Goal: Transaction & Acquisition: Purchase product/service

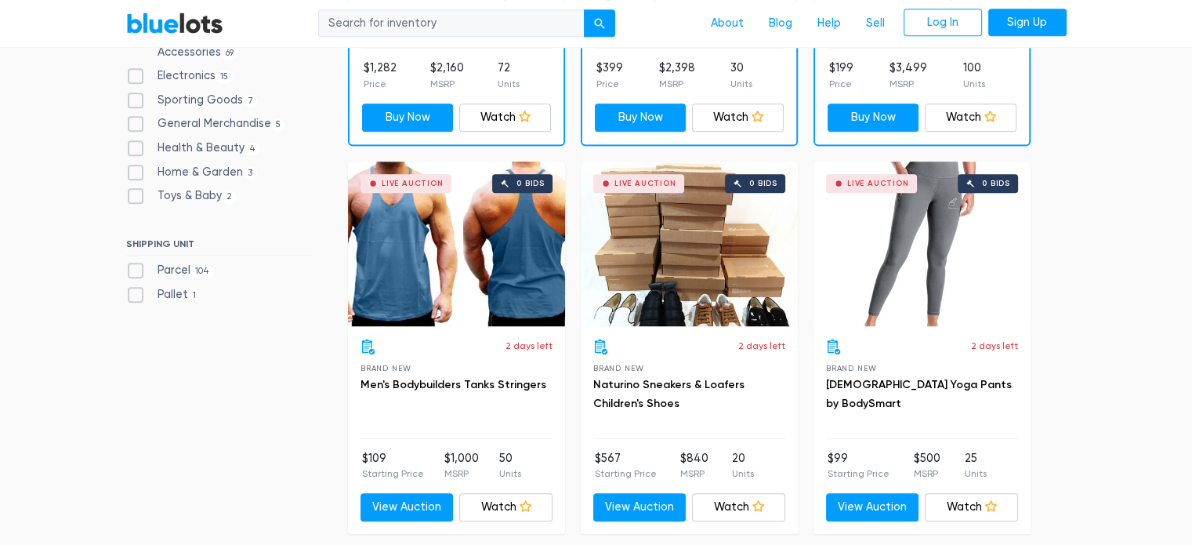
scroll to position [747, 0]
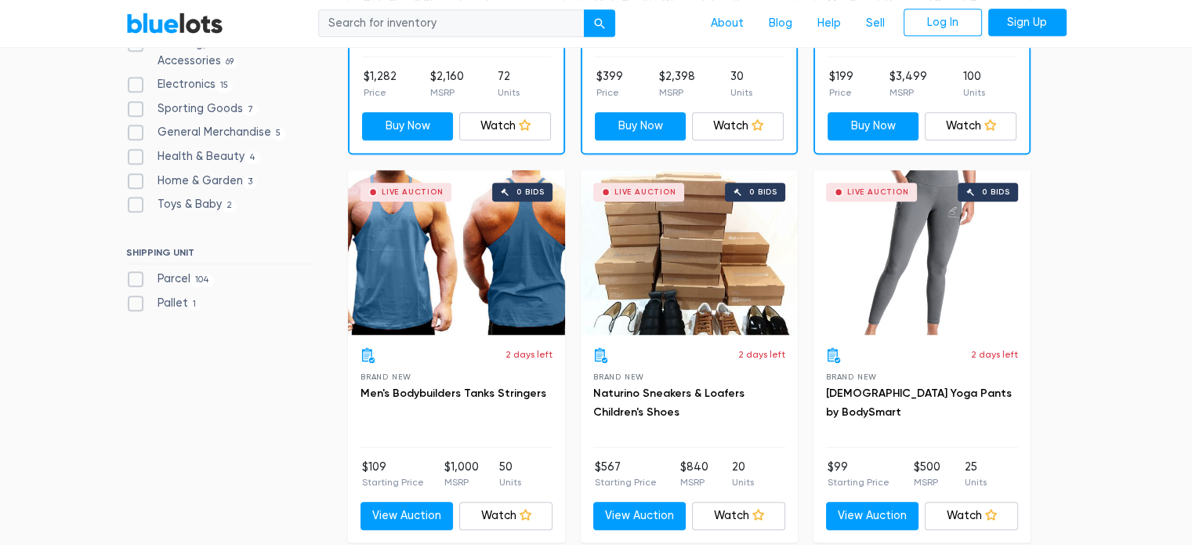
click at [129, 305] on label "Pallet 1" at bounding box center [163, 303] width 75 height 17
click at [129, 305] on input "Pallet 1" at bounding box center [131, 300] width 10 height 10
checkbox input "true"
click at [135, 279] on label "Parcel 104" at bounding box center [170, 278] width 89 height 17
click at [135, 279] on input "Parcel 104" at bounding box center [131, 275] width 10 height 10
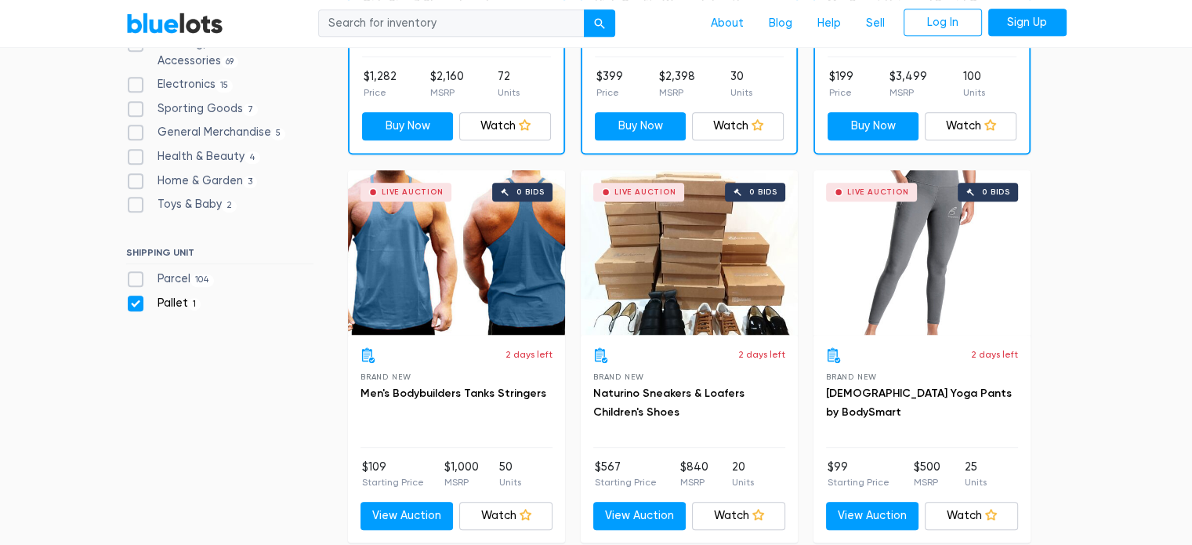
checkbox input "true"
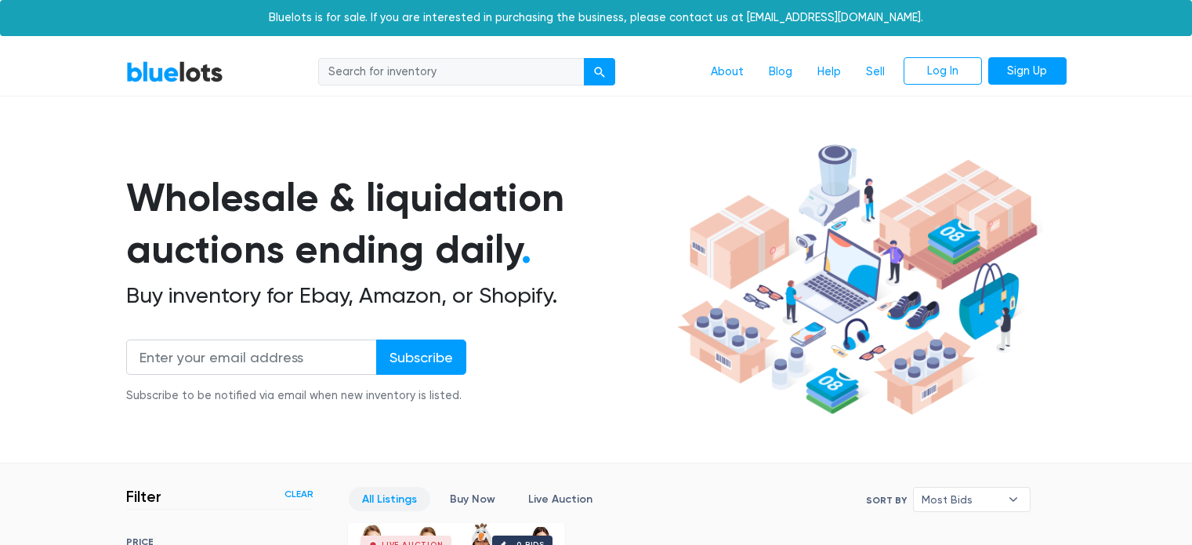
scroll to position [422, 0]
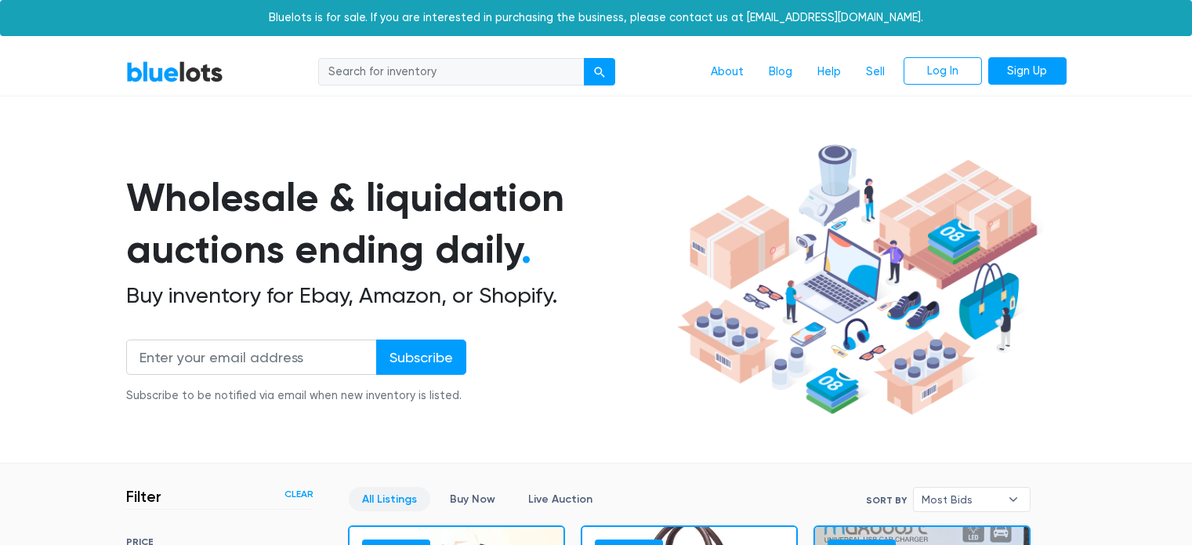
scroll to position [422, 0]
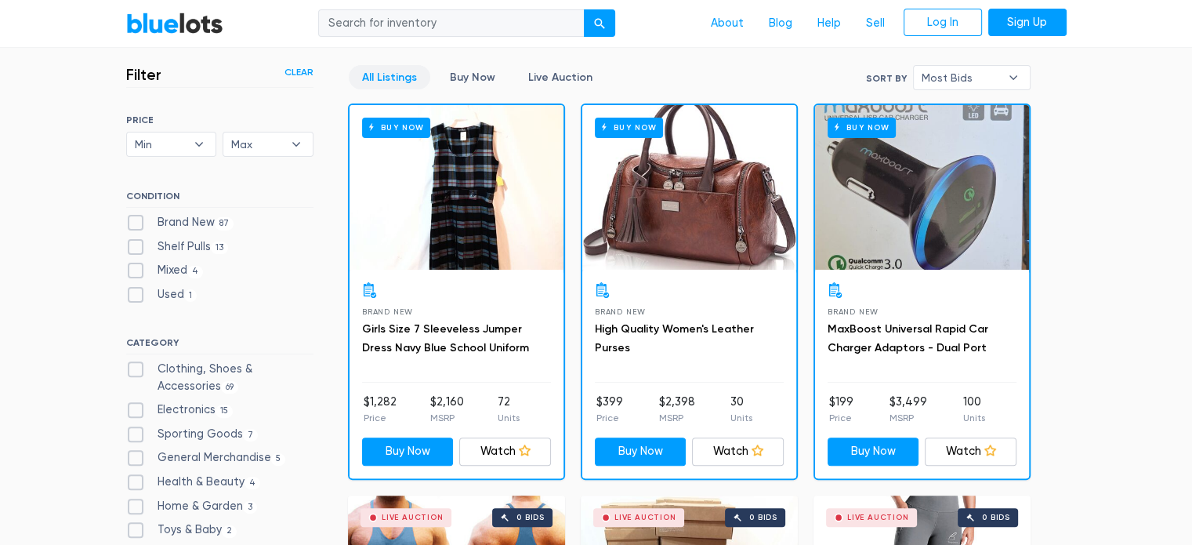
click at [136, 220] on label "Brand New 87" at bounding box center [180, 222] width 108 height 17
click at [136, 220] on New"] "Brand New 87" at bounding box center [131, 219] width 10 height 10
checkbox New"] "true"
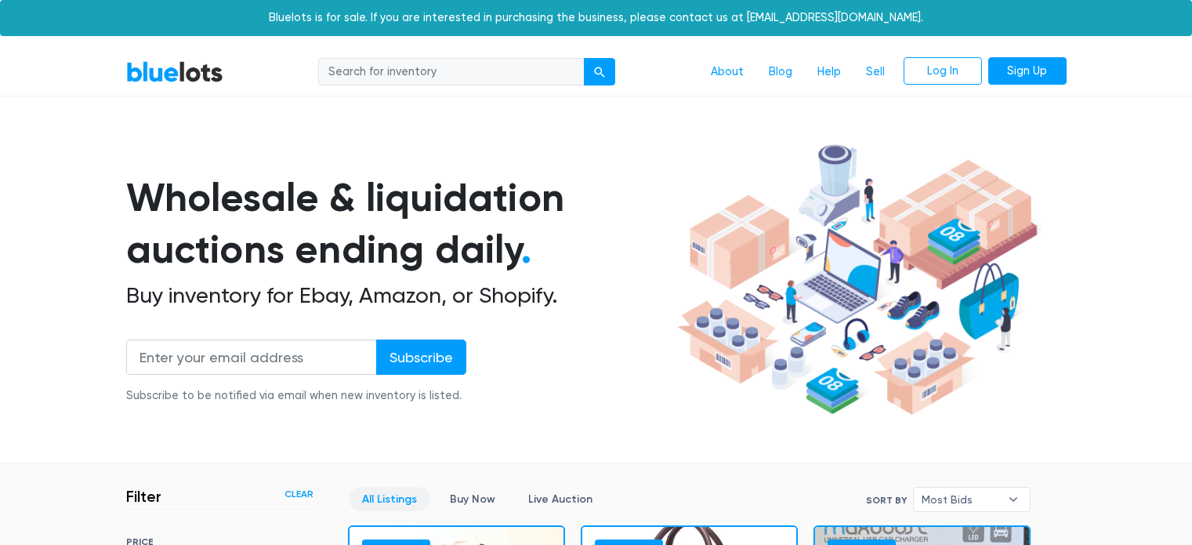
scroll to position [422, 0]
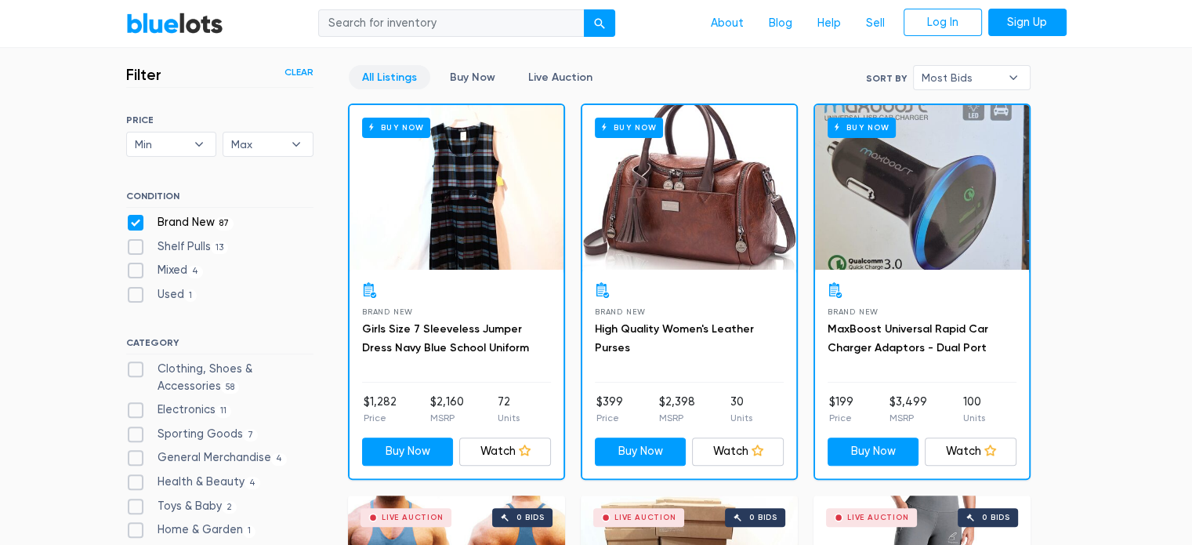
click at [132, 245] on label "Shelf Pulls 13" at bounding box center [177, 246] width 103 height 17
click at [132, 245] on Pulls"] "Shelf Pulls 13" at bounding box center [131, 243] width 10 height 10
checkbox Pulls"] "true"
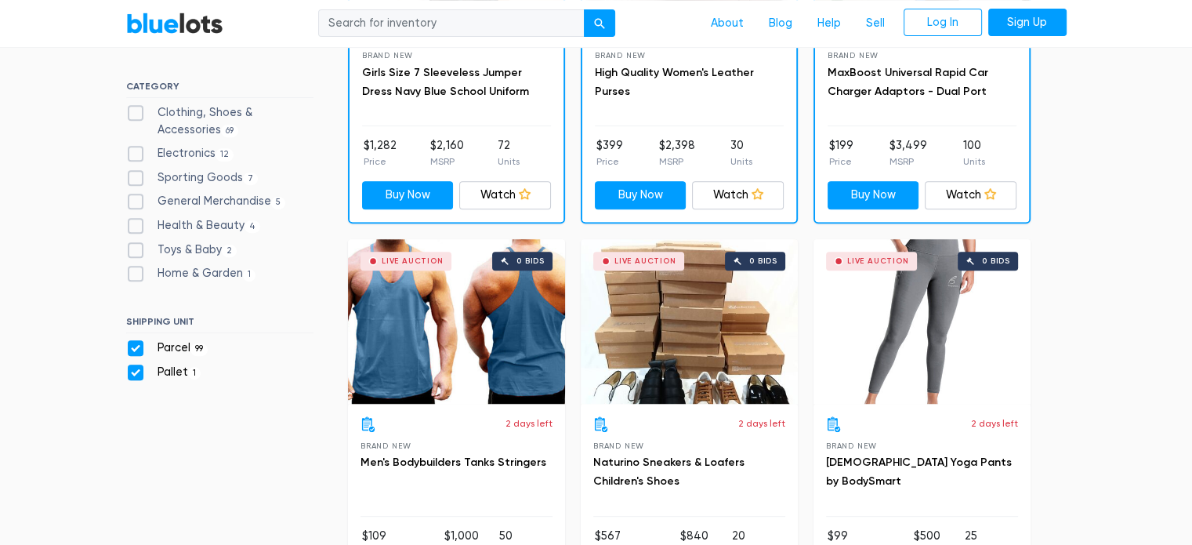
scroll to position [660, 0]
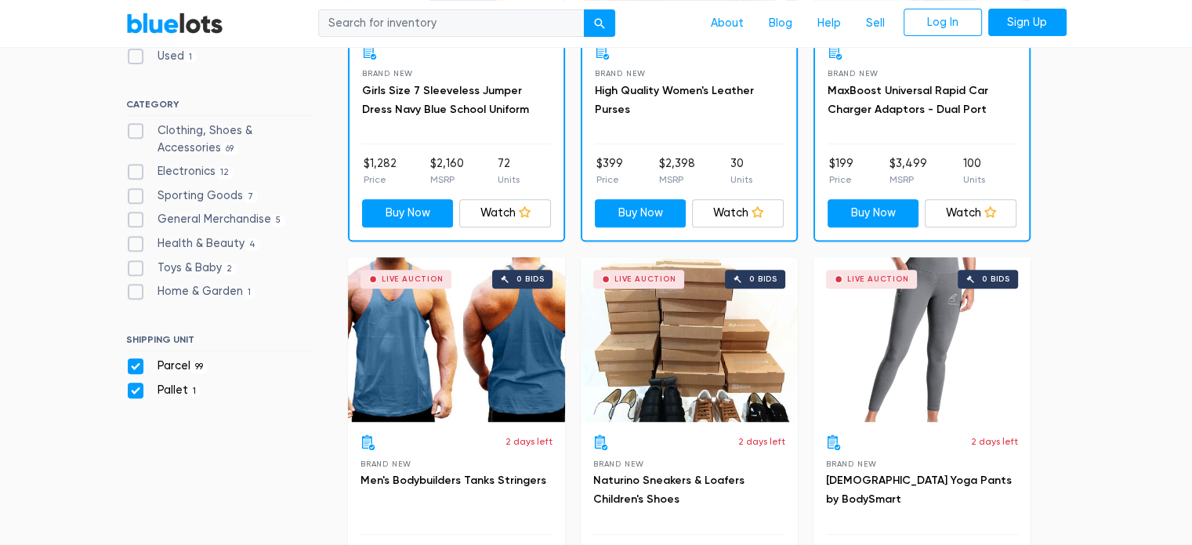
click at [136, 390] on label "Pallet 1" at bounding box center [163, 390] width 75 height 17
click at [136, 390] on input "Pallet 1" at bounding box center [131, 387] width 10 height 10
checkbox input "false"
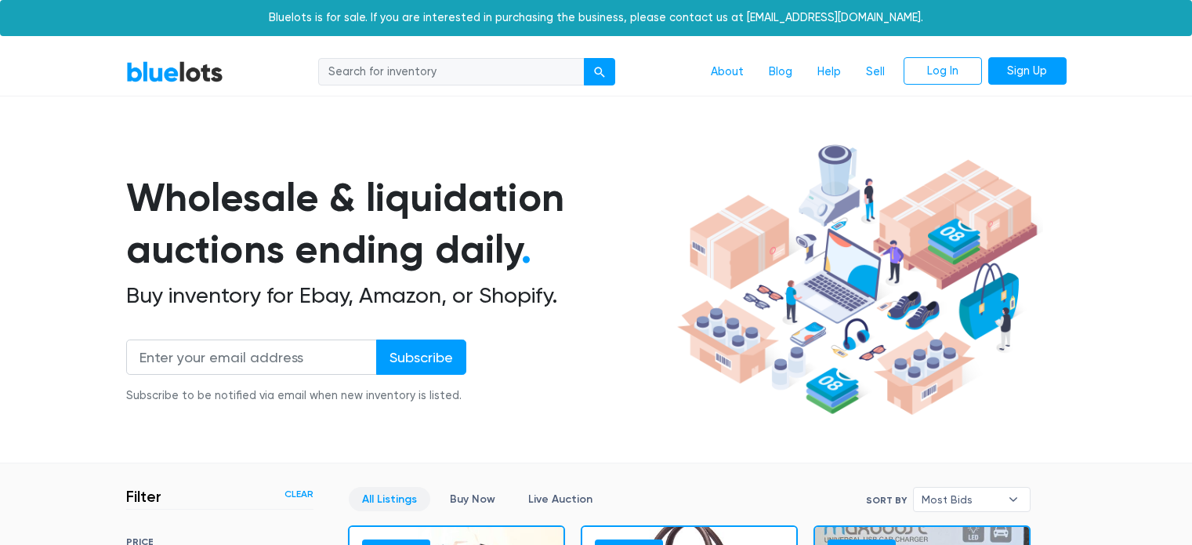
scroll to position [422, 0]
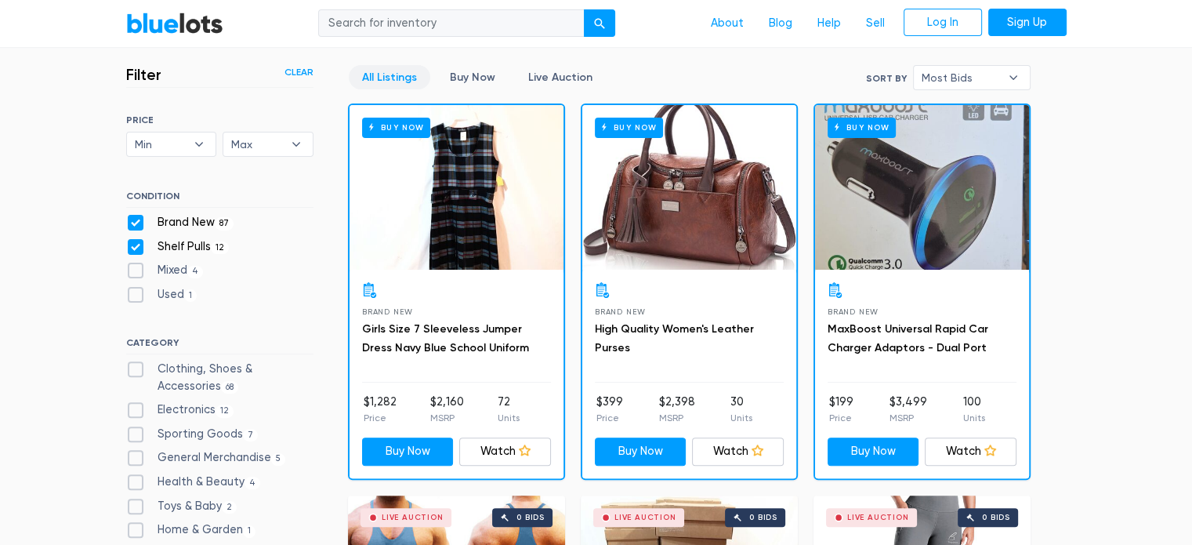
click at [132, 368] on label "Clothing, Shoes & Accessories 68" at bounding box center [219, 378] width 187 height 34
click at [132, 368] on Accessories"] "Clothing, Shoes & Accessories 68" at bounding box center [131, 366] width 10 height 10
checkbox Accessories"] "true"
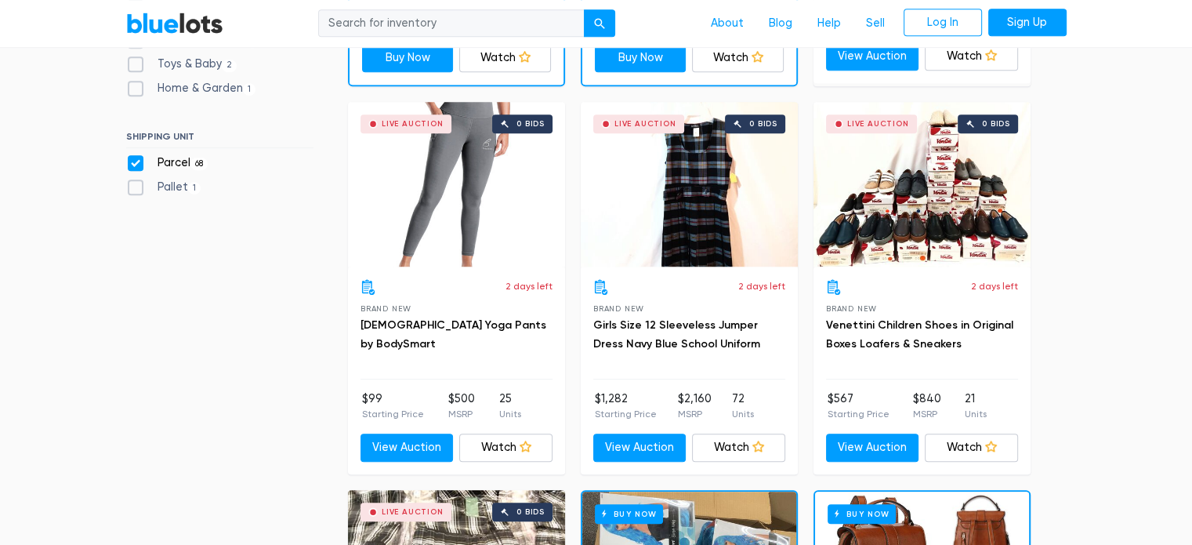
scroll to position [824, 0]
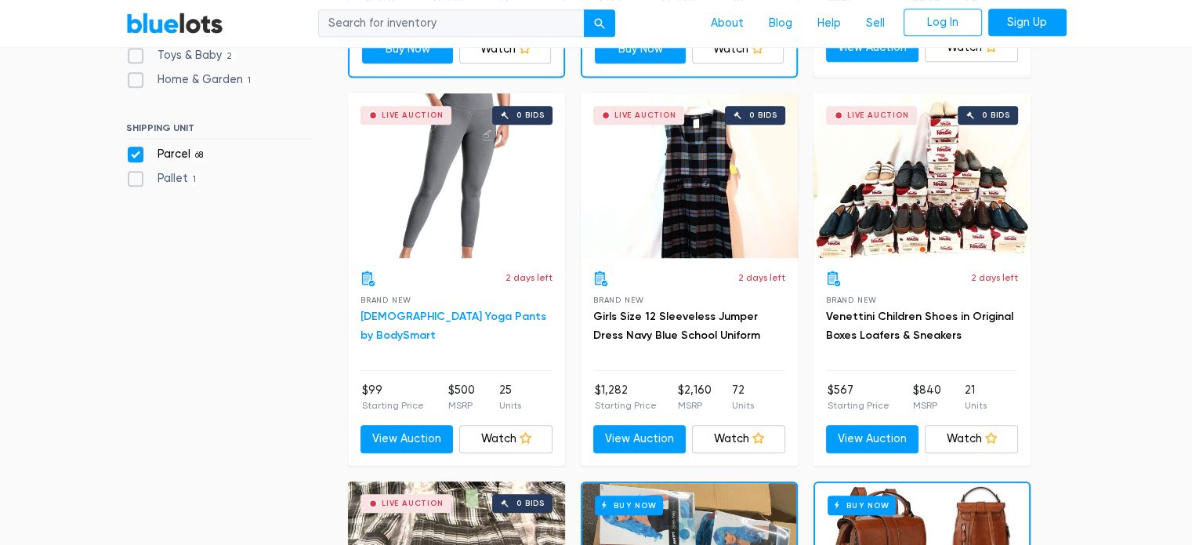
click at [410, 313] on link "[DEMOGRAPHIC_DATA] Yoga Pants by BodySmart" at bounding box center [454, 326] width 186 height 32
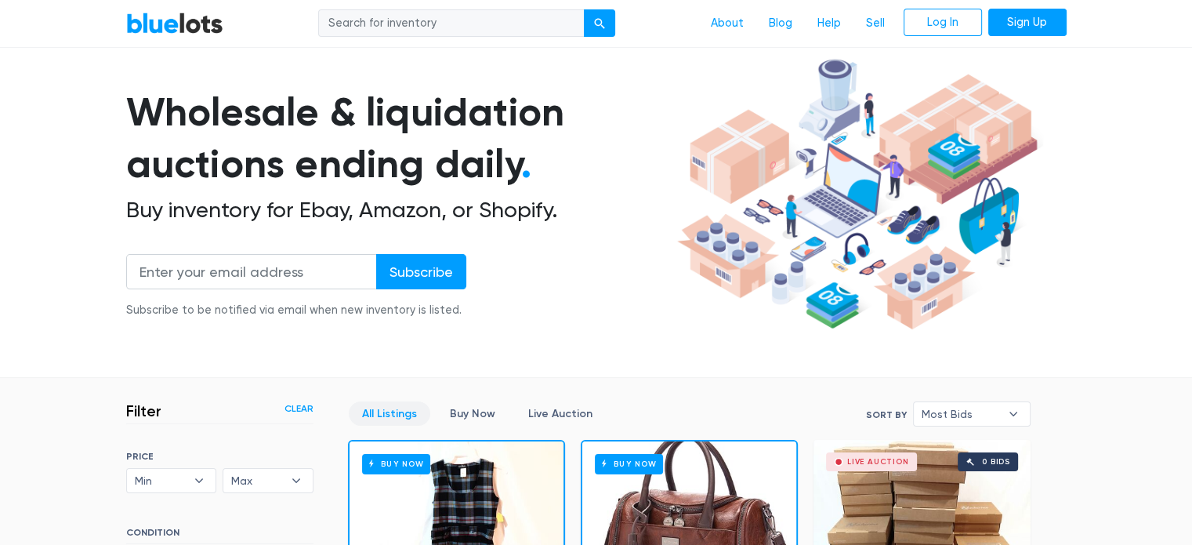
scroll to position [0, 0]
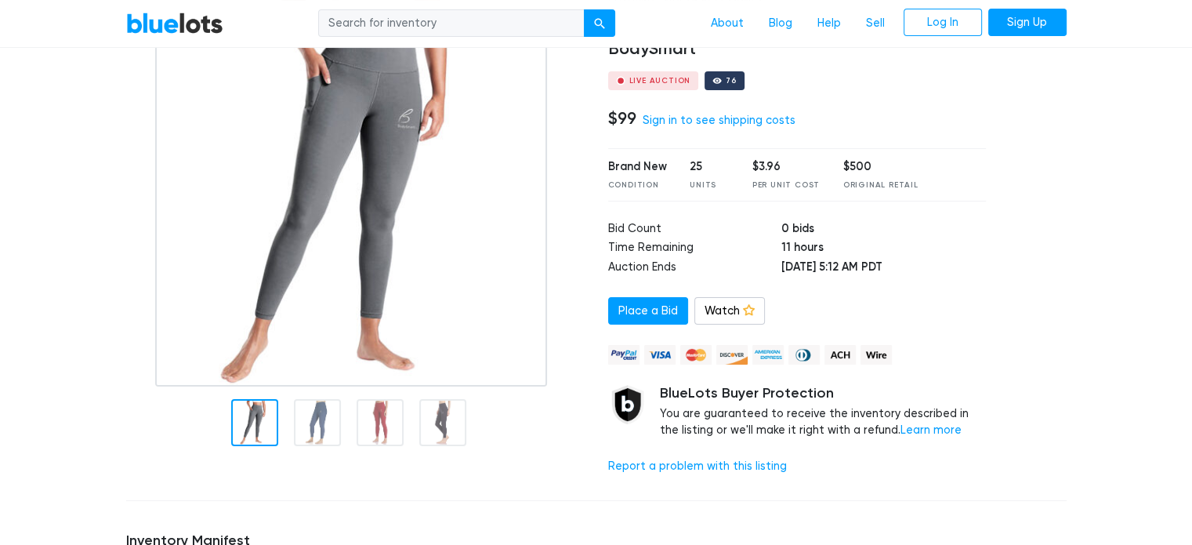
scroll to position [168, 0]
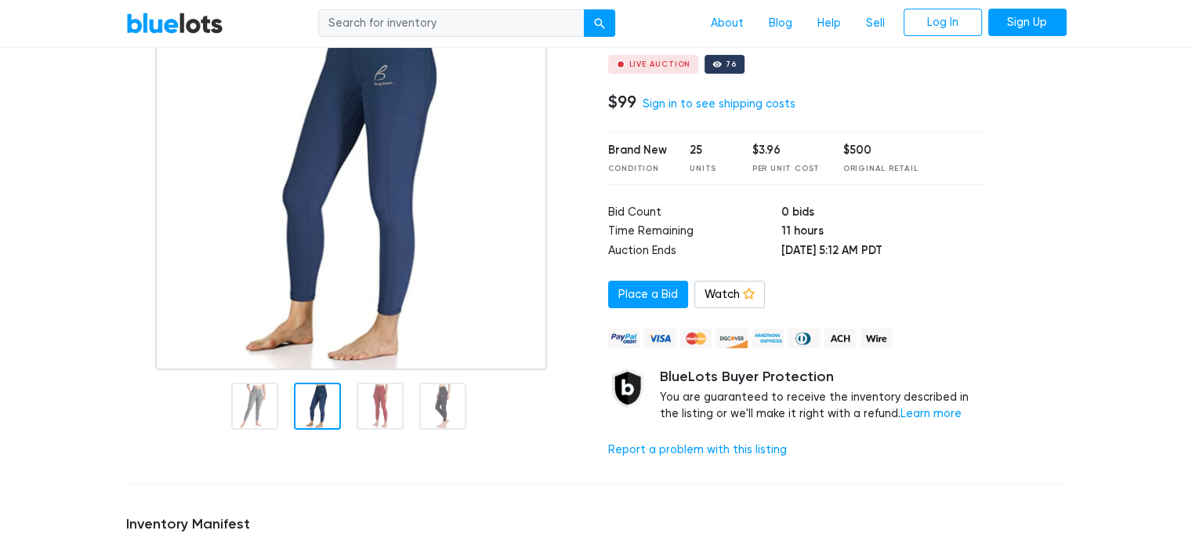
click at [299, 401] on div at bounding box center [317, 405] width 47 height 47
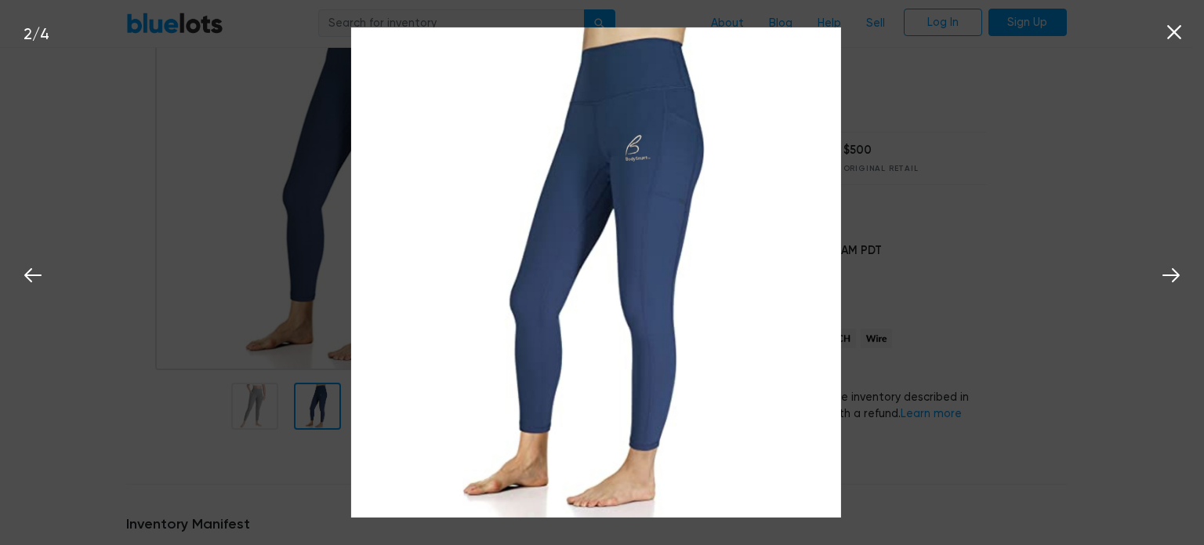
click at [1176, 31] on icon at bounding box center [1174, 32] width 14 height 14
